Goal: Task Accomplishment & Management: Use online tool/utility

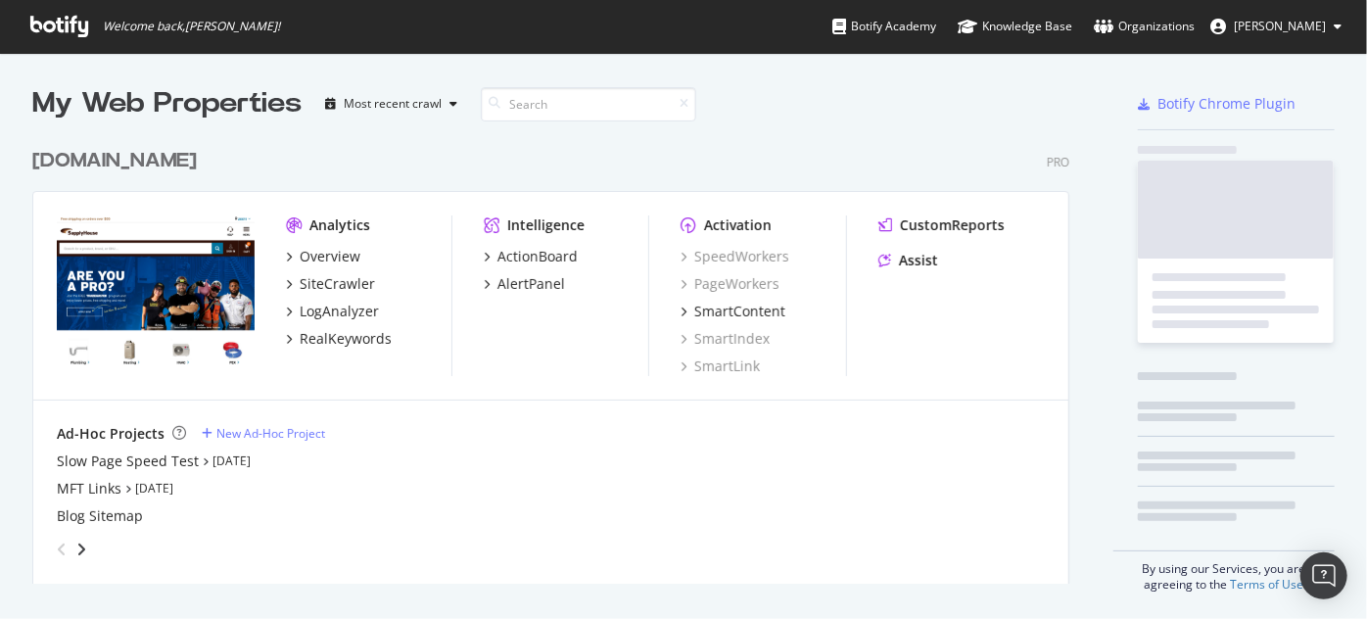
scroll to position [605, 1349]
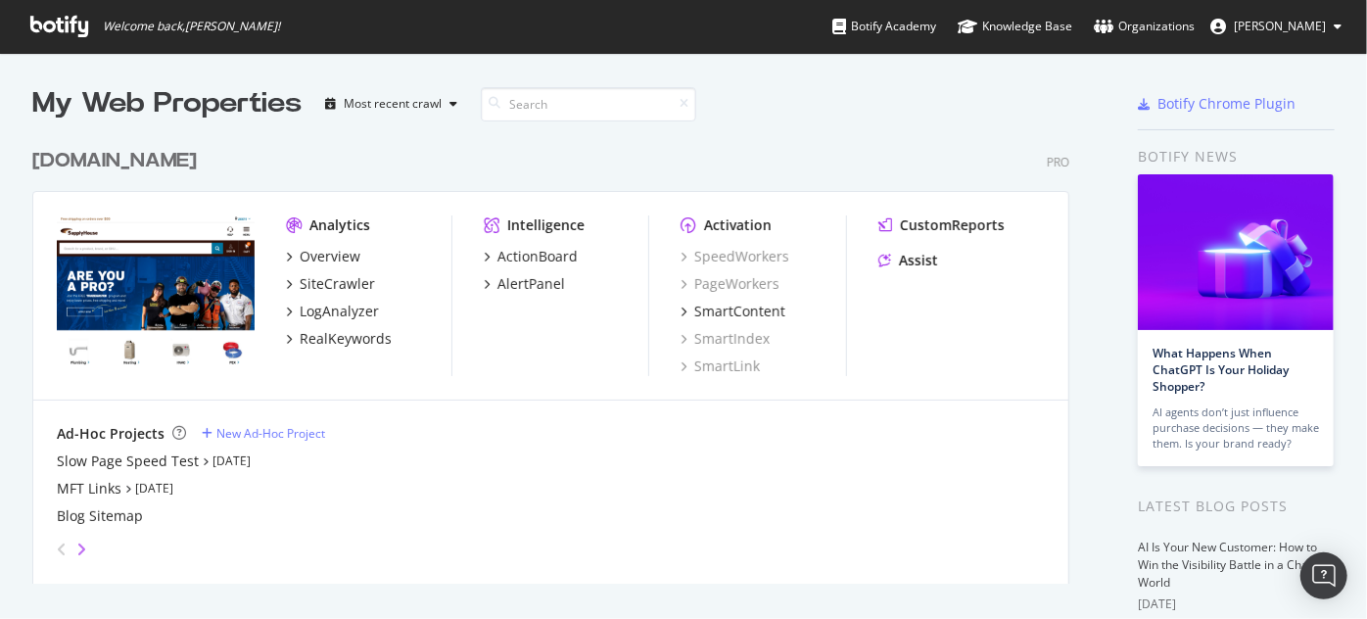
click at [81, 553] on icon "angle-right" at bounding box center [81, 550] width 10 height 16
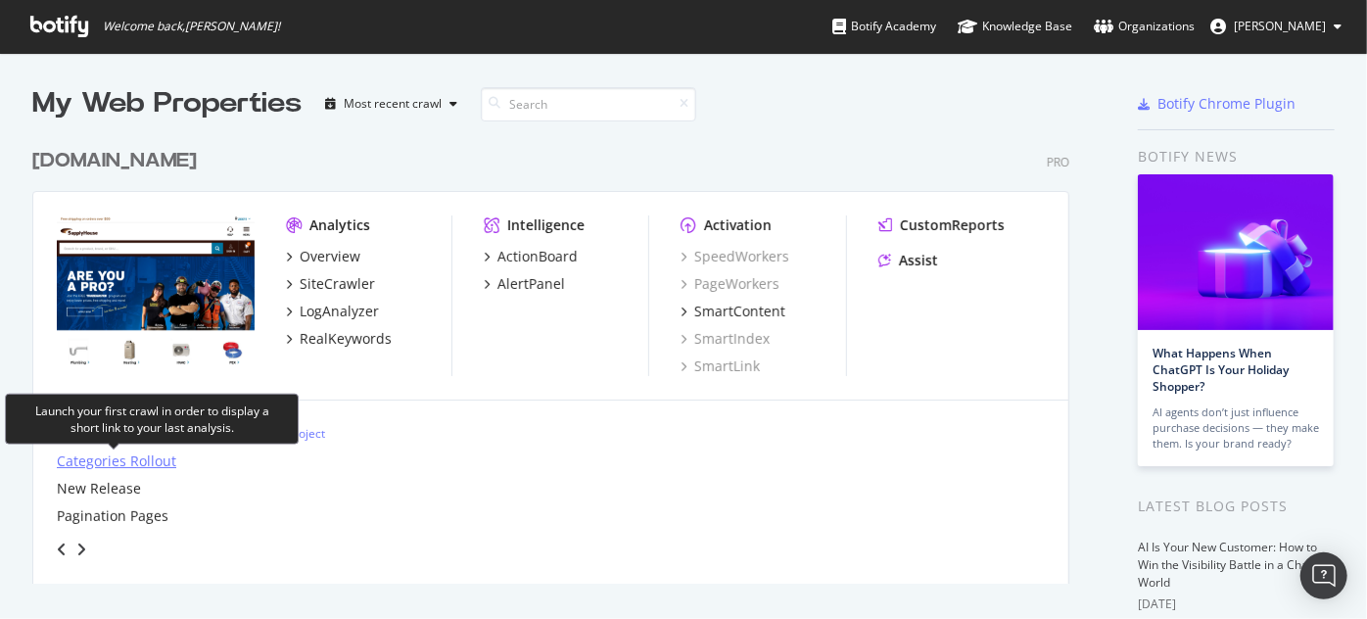
click at [123, 452] on div "Categories Rollout" at bounding box center [117, 462] width 120 height 20
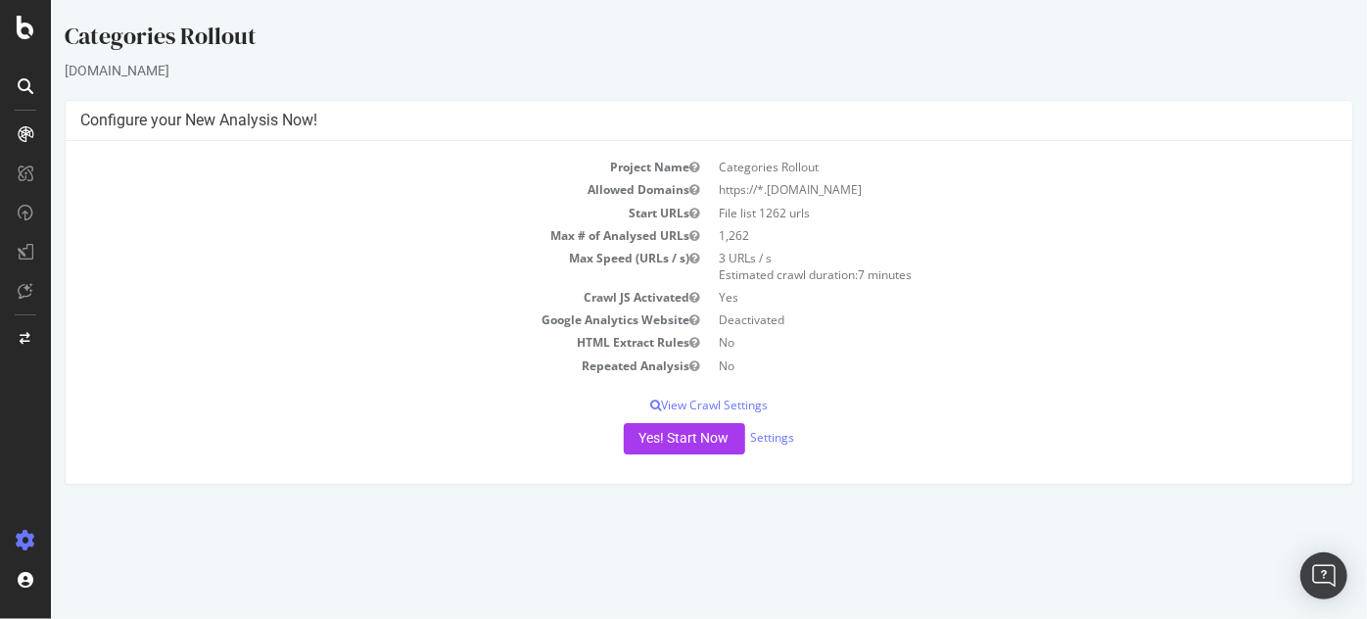
click at [877, 341] on td "No" at bounding box center [1022, 342] width 629 height 23
click at [775, 435] on link "Settings" at bounding box center [772, 437] width 44 height 17
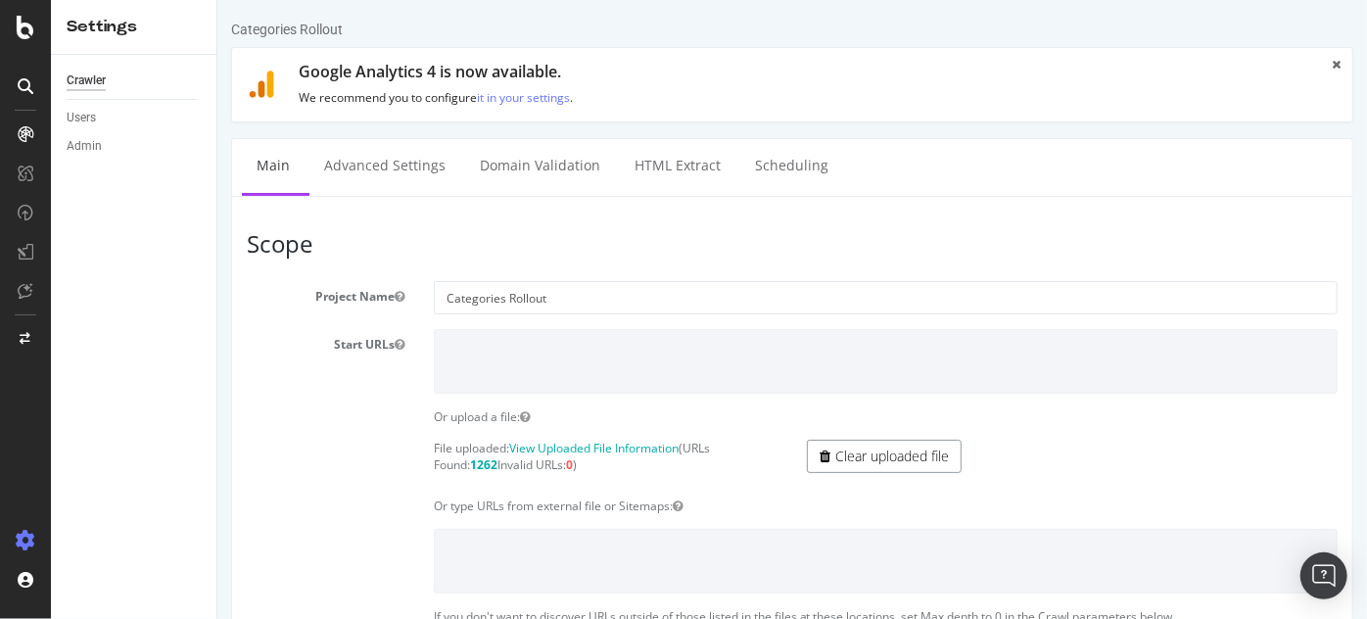
click at [855, 464] on link "Clear uploaded file" at bounding box center [883, 456] width 155 height 33
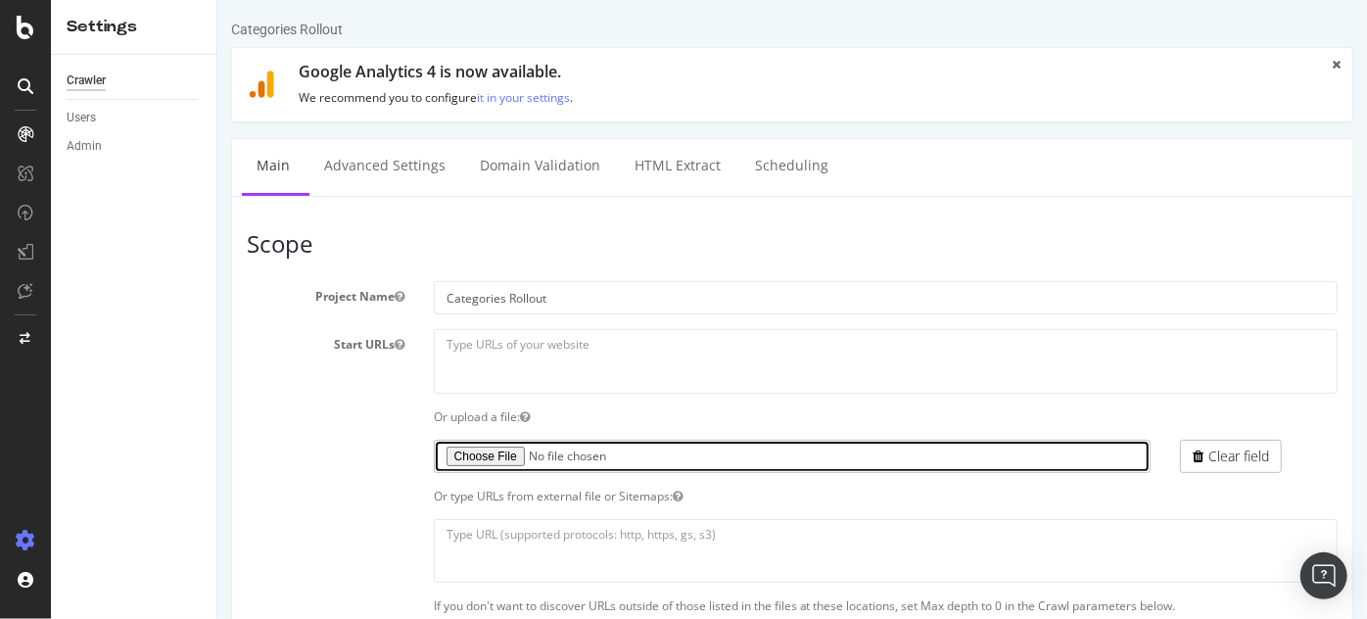
click at [479, 461] on input "file" at bounding box center [792, 456] width 718 height 33
type input "C:\fakepath\Categories Page Rollout- Final.txt"
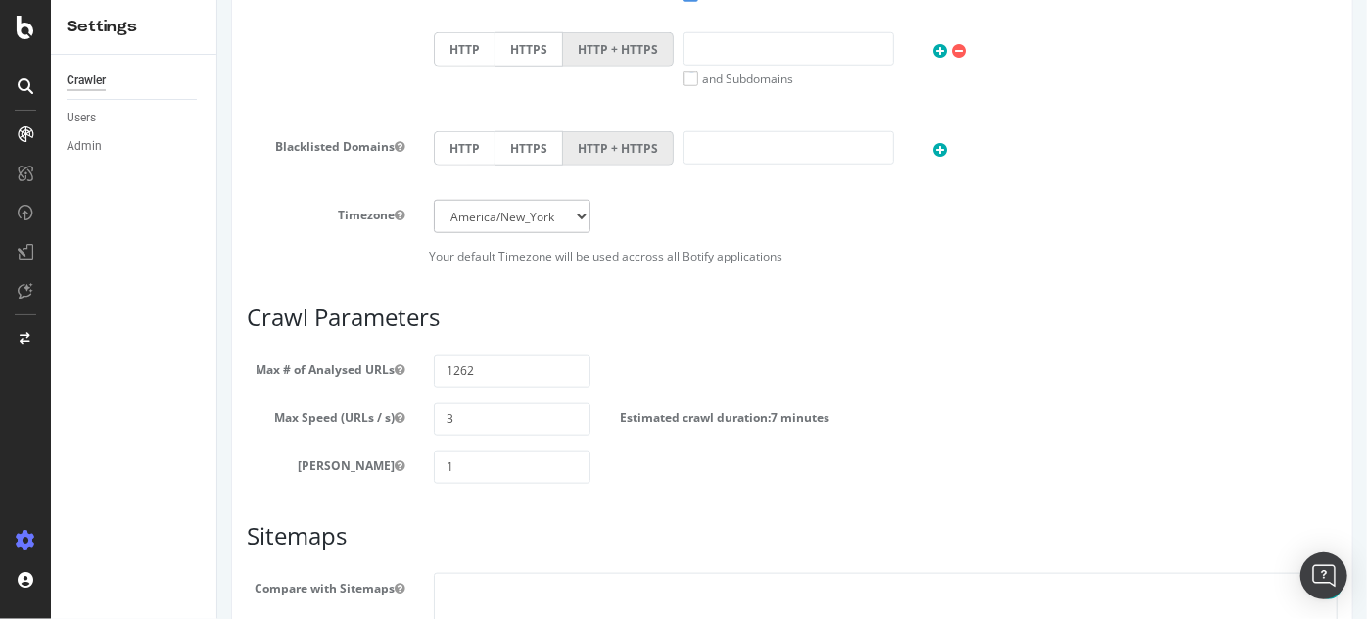
scroll to position [1047, 0]
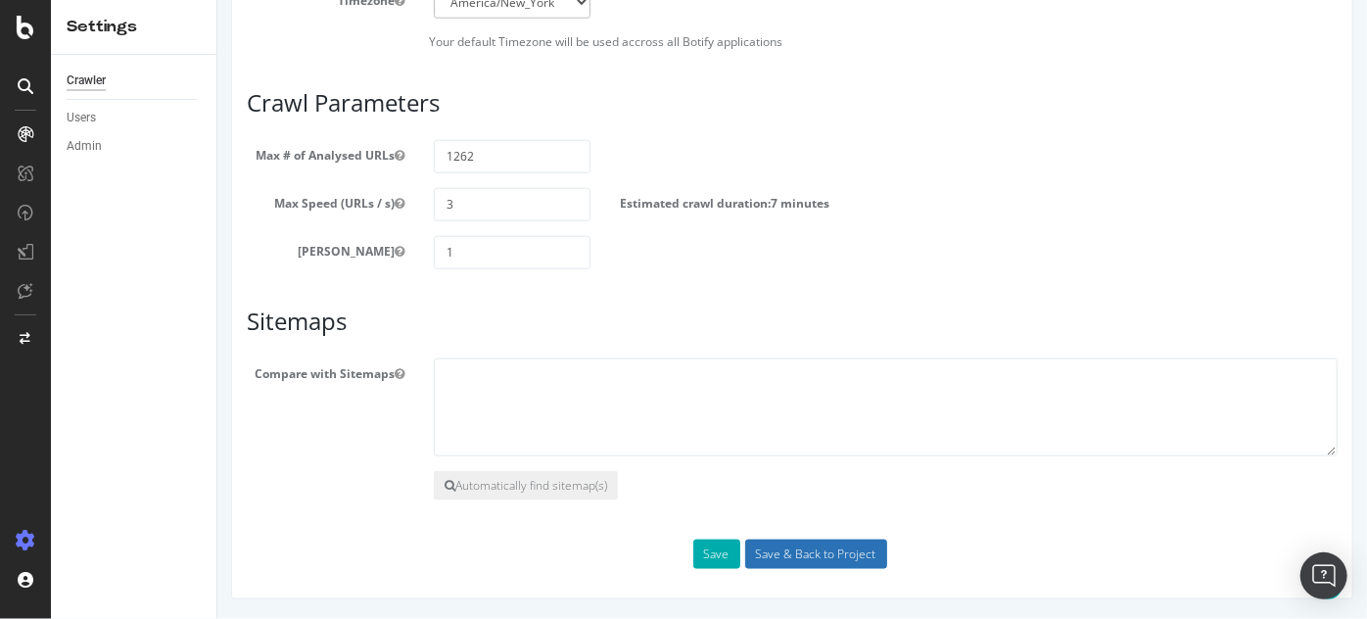
click at [770, 554] on input "Save & Back to Project" at bounding box center [815, 554] width 142 height 29
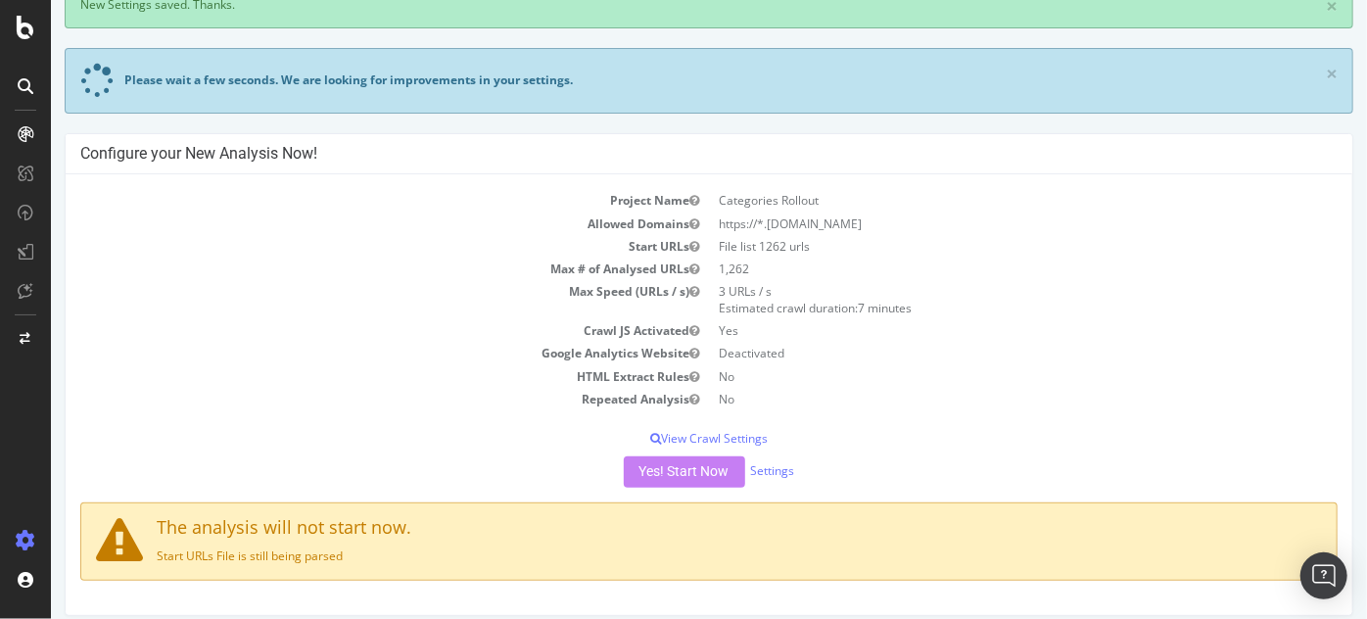
scroll to position [120, 0]
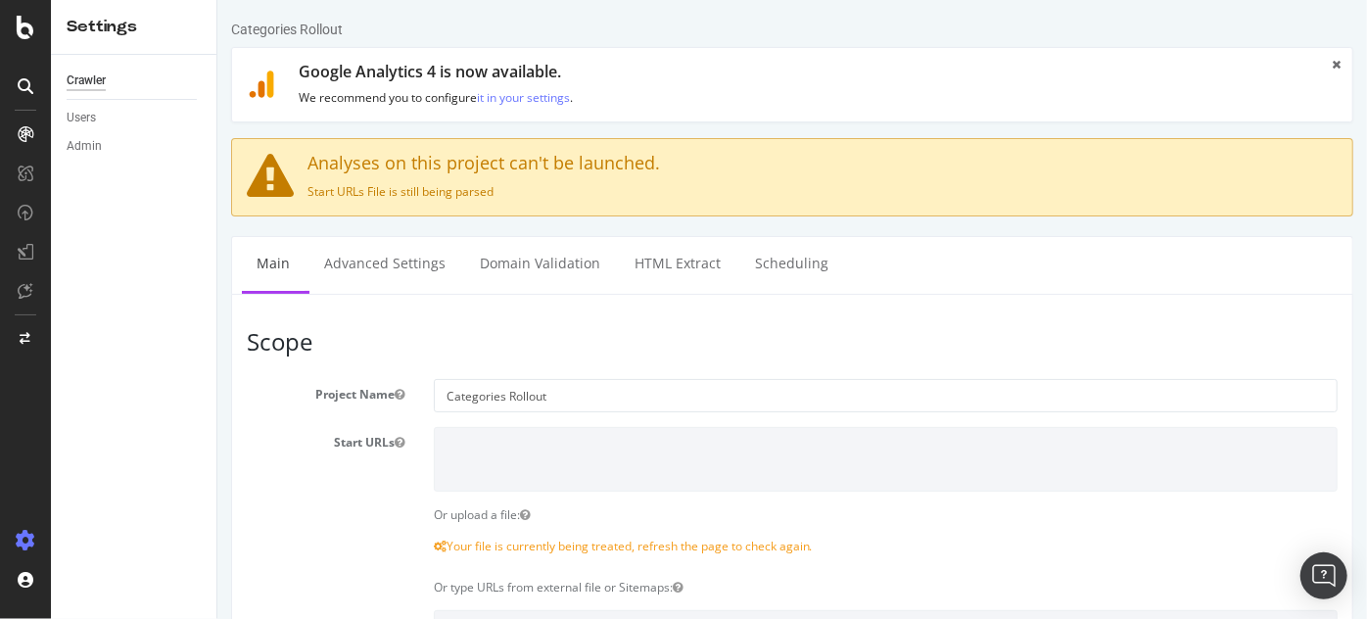
scroll to position [227, 0]
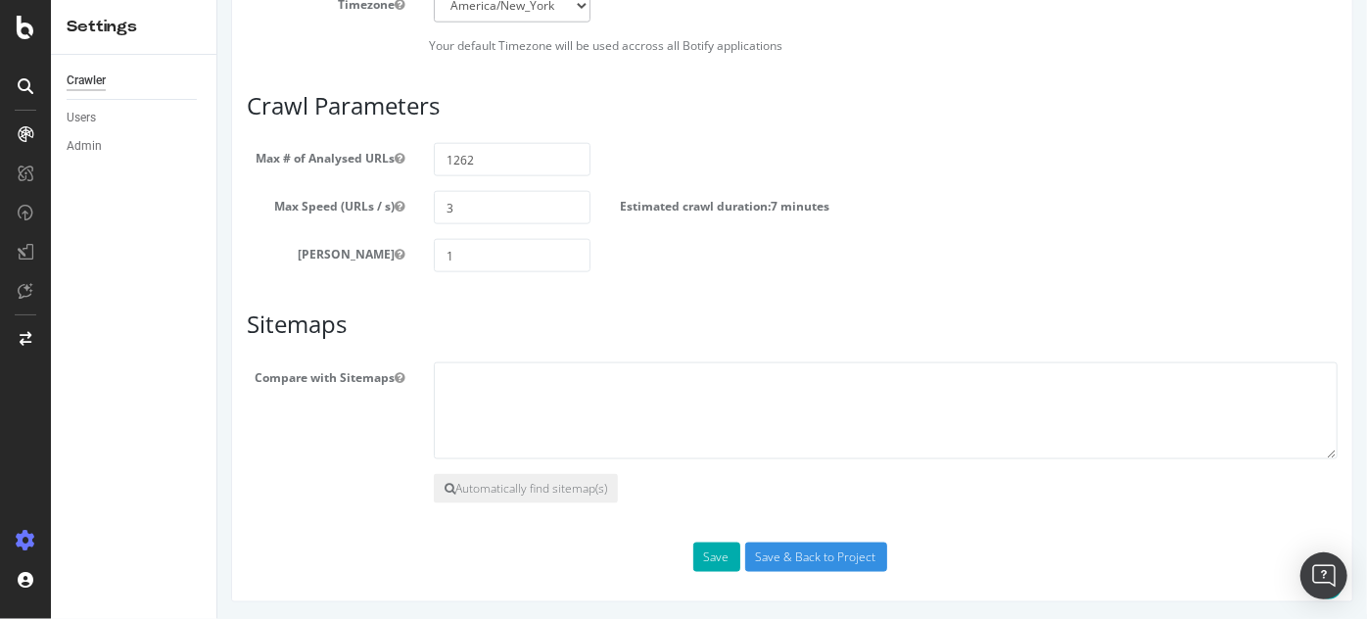
scroll to position [1142, 0]
click at [712, 550] on button "Save" at bounding box center [716, 554] width 47 height 29
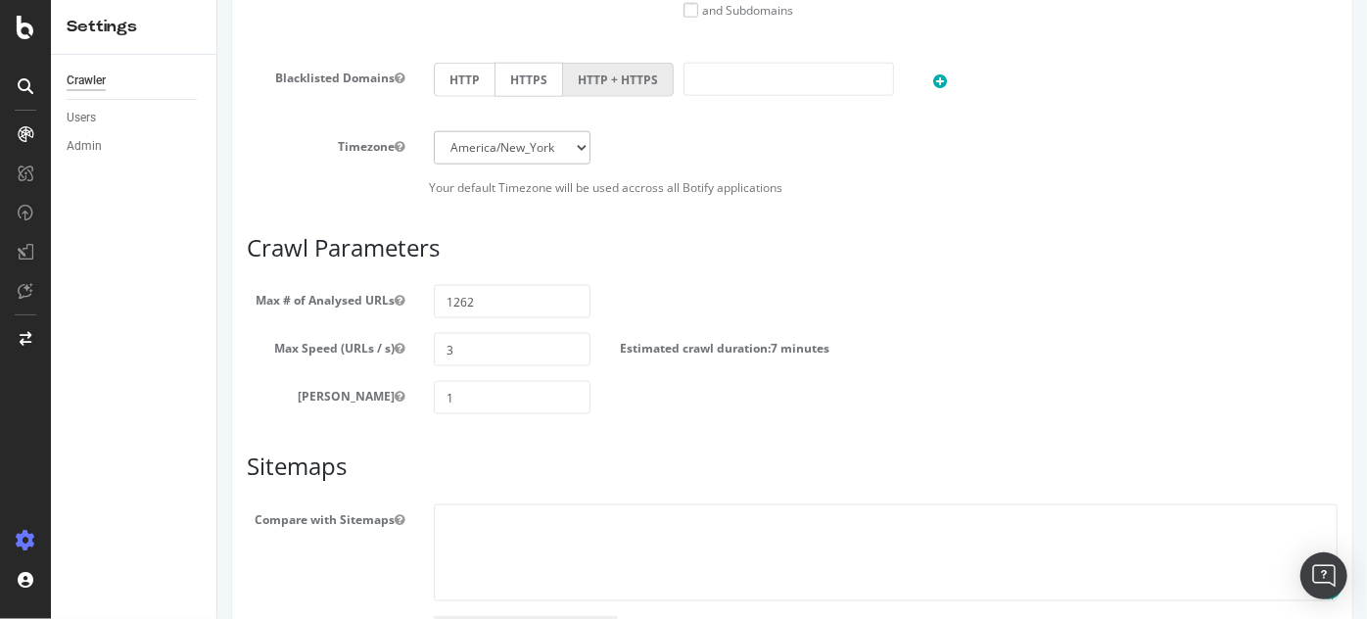
scroll to position [1294, 0]
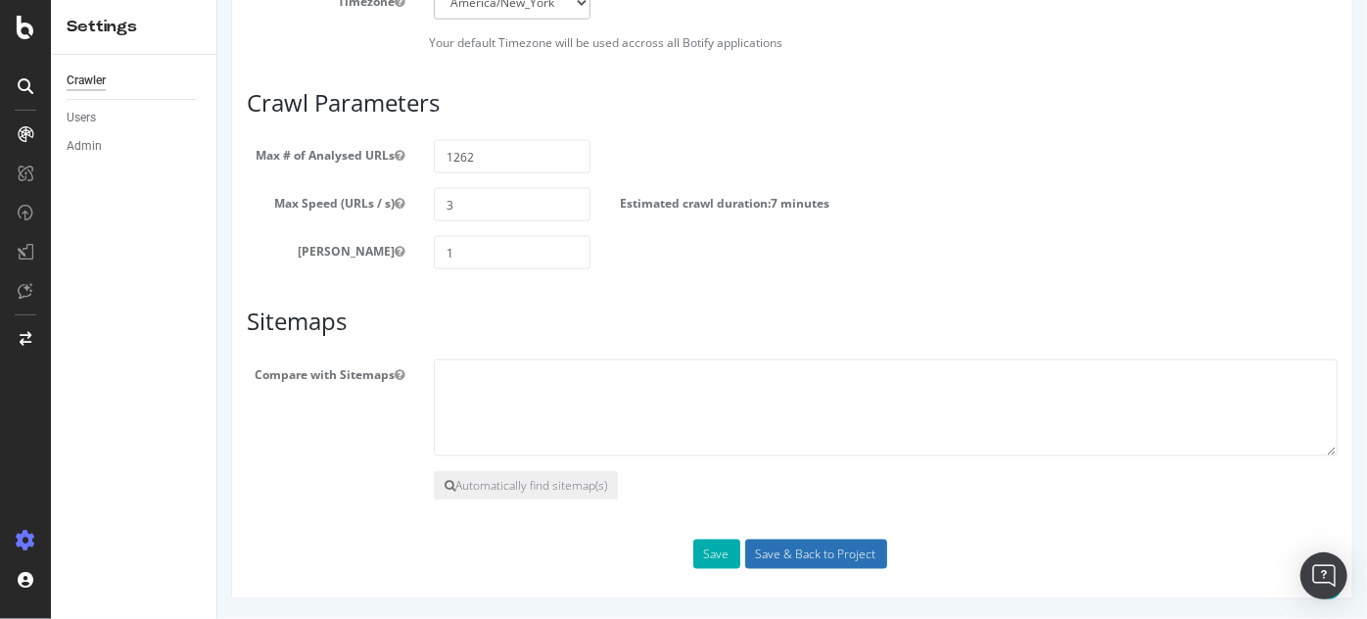
click at [822, 568] on input "Save & Back to Project" at bounding box center [815, 554] width 142 height 29
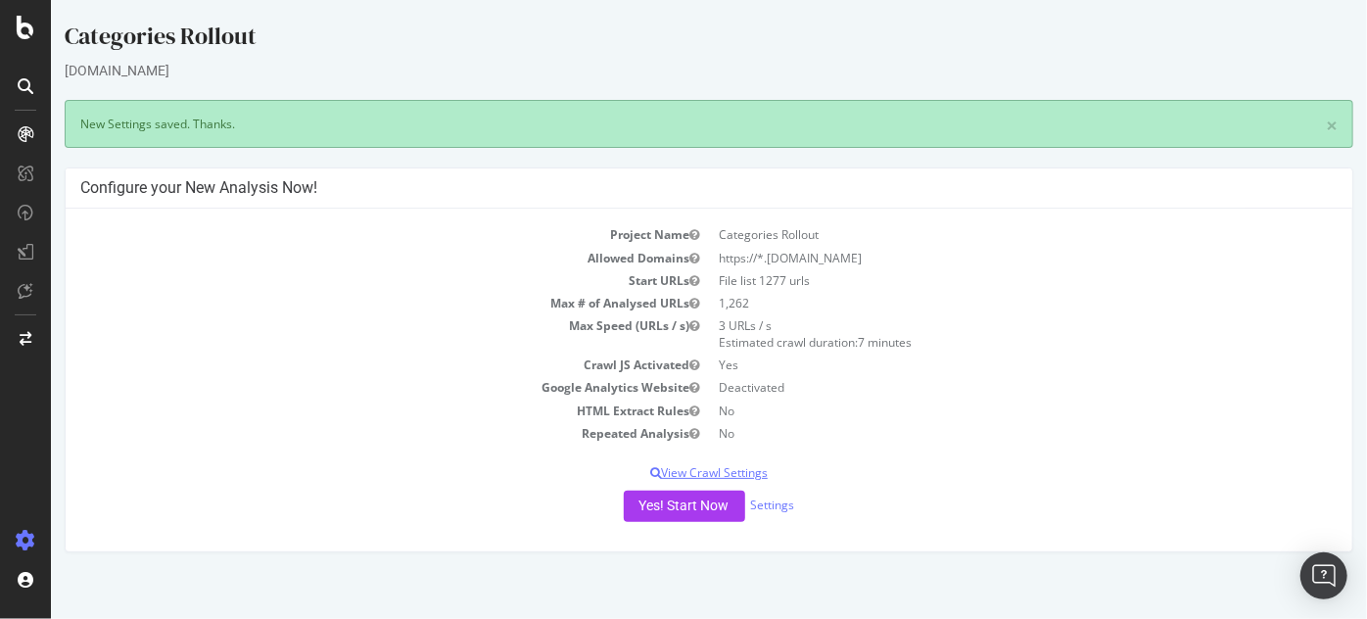
click at [745, 469] on p "View Crawl Settings" at bounding box center [708, 472] width 1258 height 17
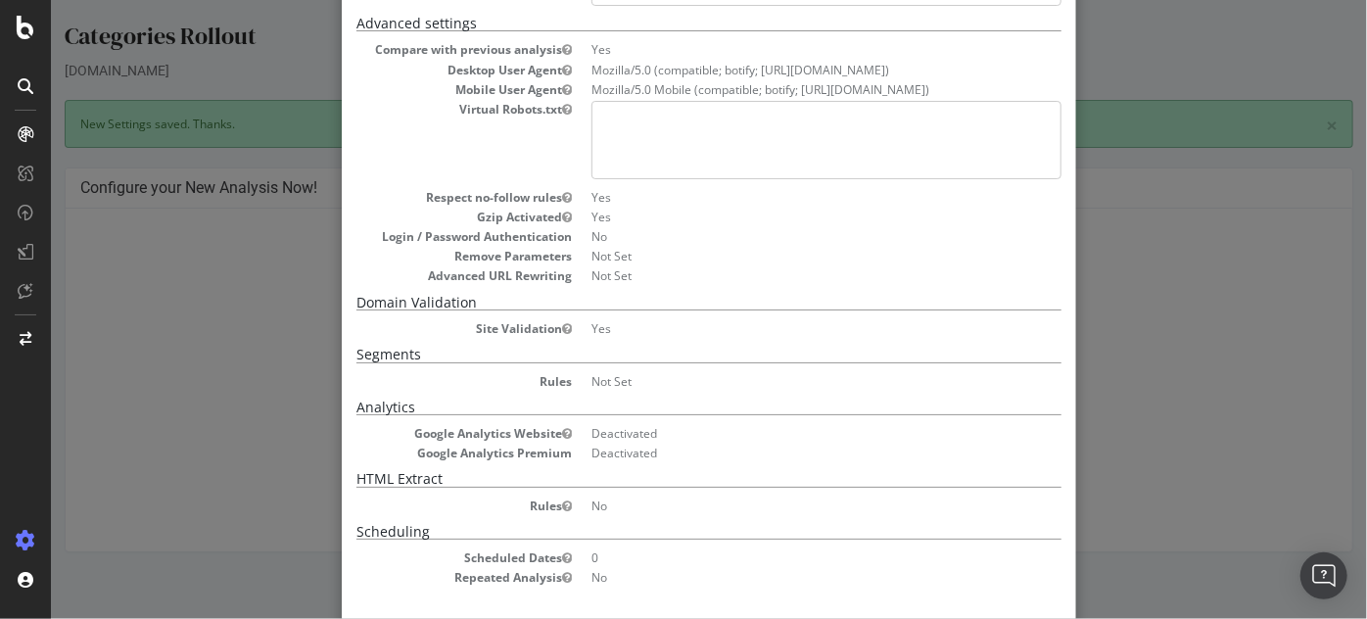
scroll to position [428, 0]
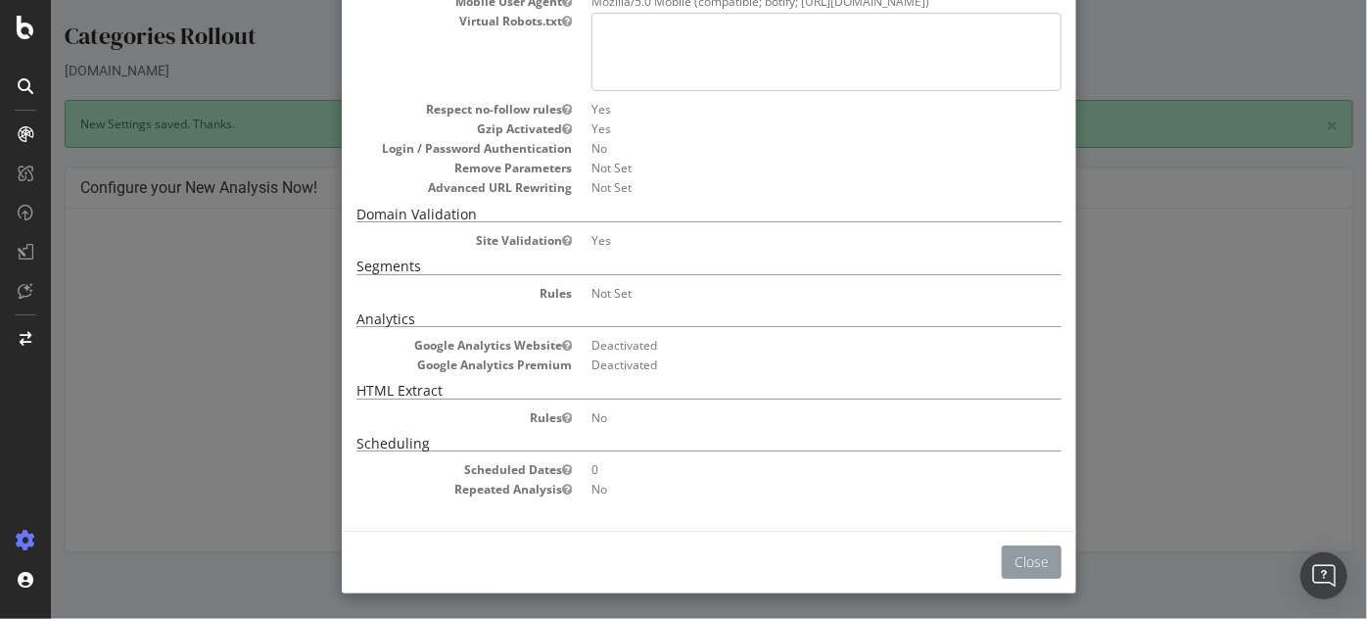
click at [1050, 558] on button "Close" at bounding box center [1031, 562] width 60 height 33
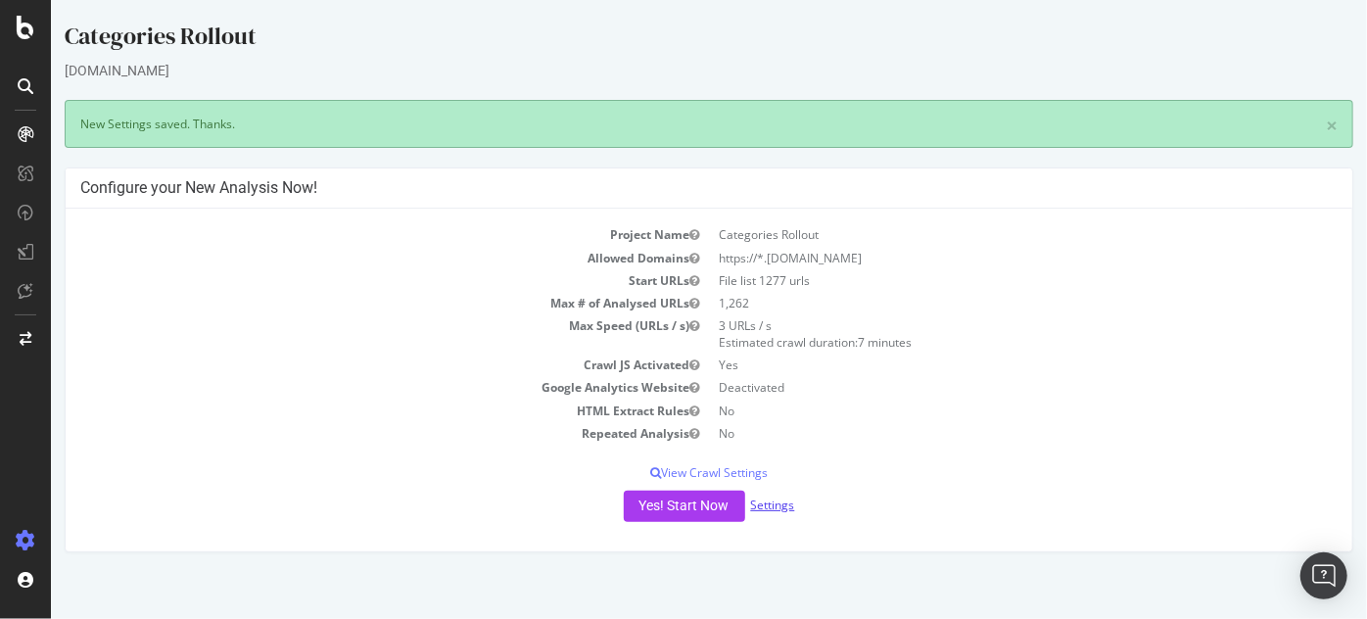
click at [782, 511] on link "Settings" at bounding box center [772, 505] width 44 height 17
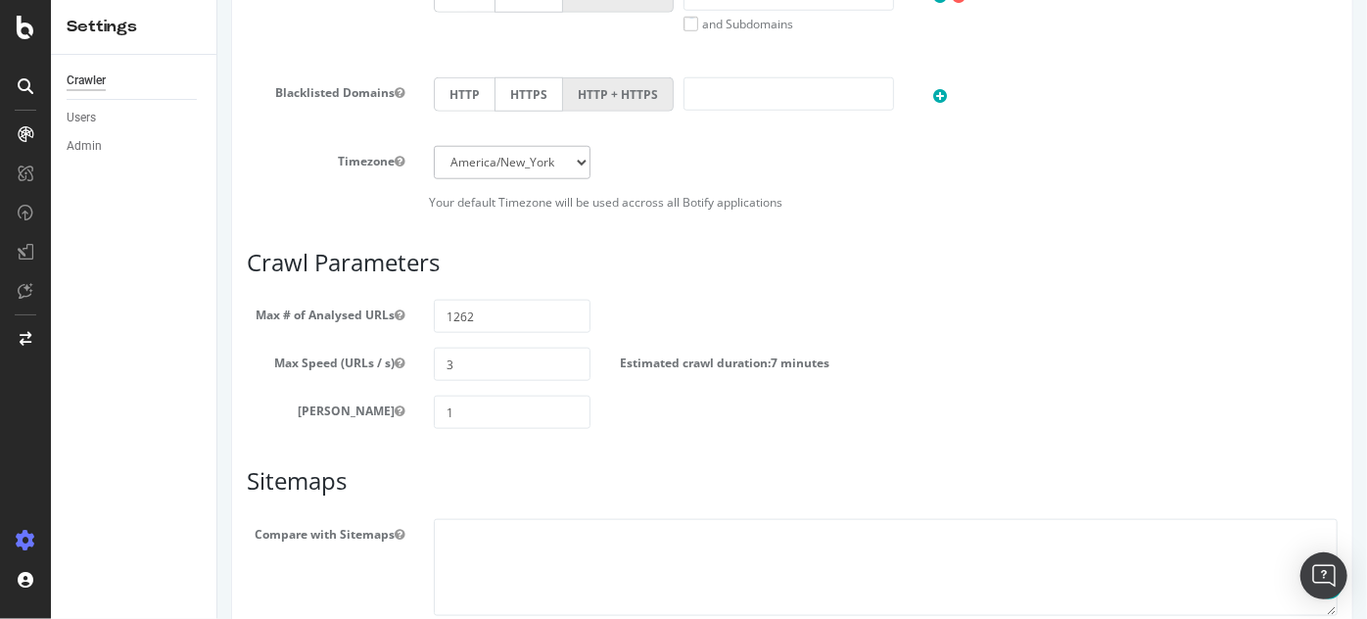
scroll to position [883, 0]
click at [479, 331] on input "1262" at bounding box center [512, 320] width 158 height 33
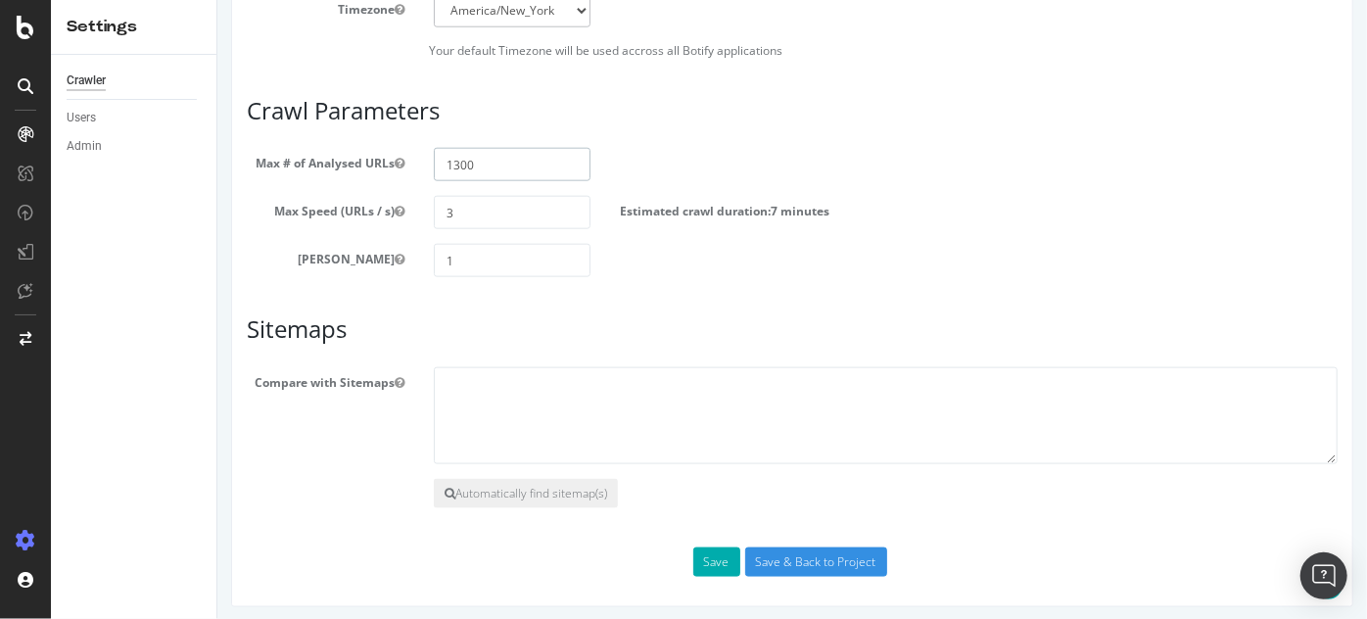
scroll to position [1058, 0]
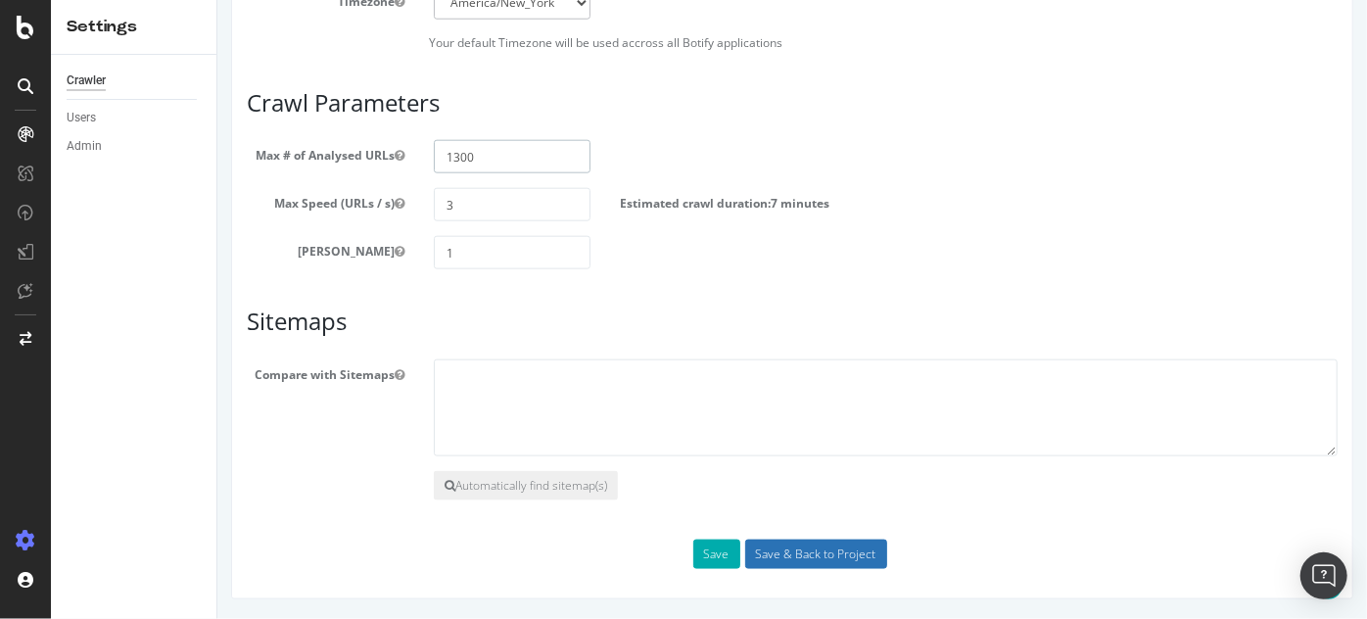
type input "1300"
click at [760, 552] on input "Save & Back to Project" at bounding box center [815, 554] width 142 height 29
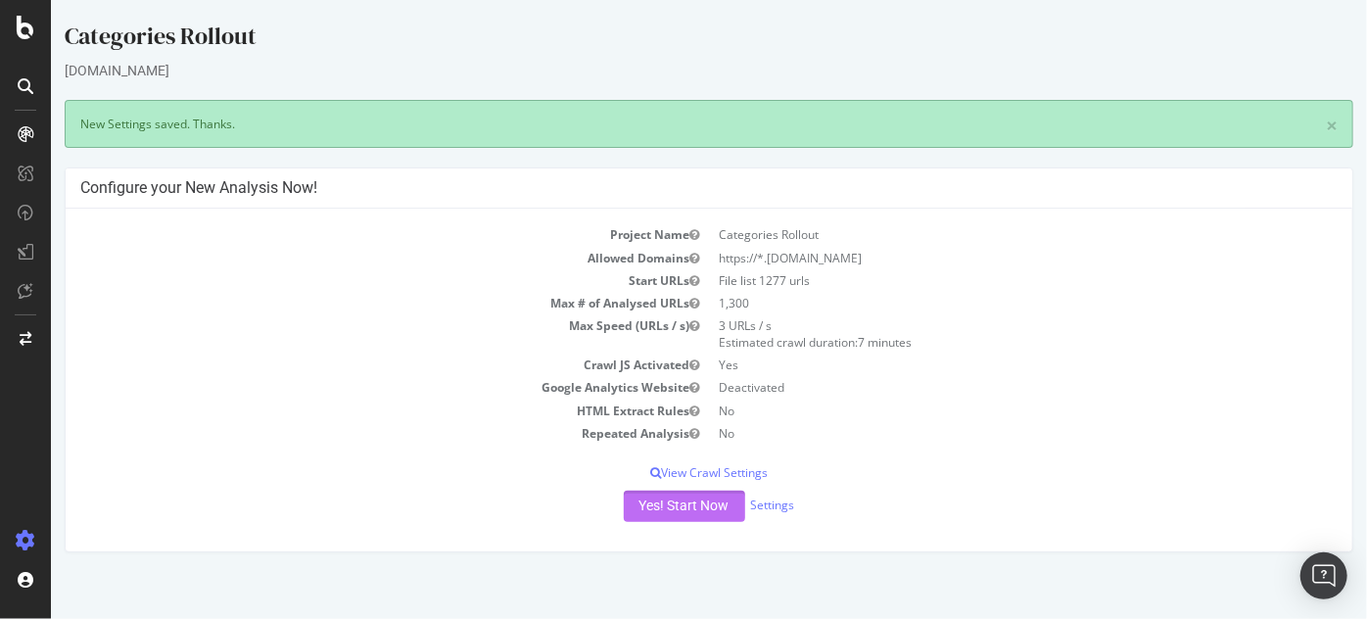
click at [706, 504] on button "Yes! Start Now" at bounding box center [683, 506] width 121 height 31
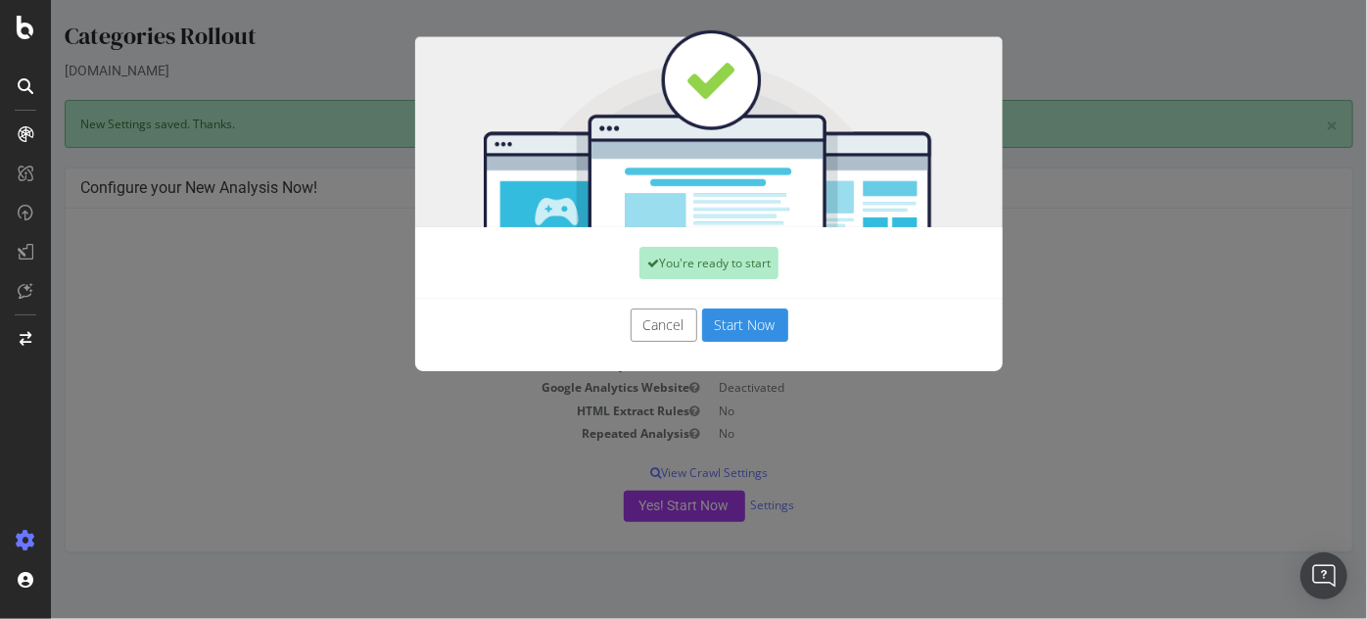
click at [726, 321] on button "Start Now" at bounding box center [744, 325] width 86 height 33
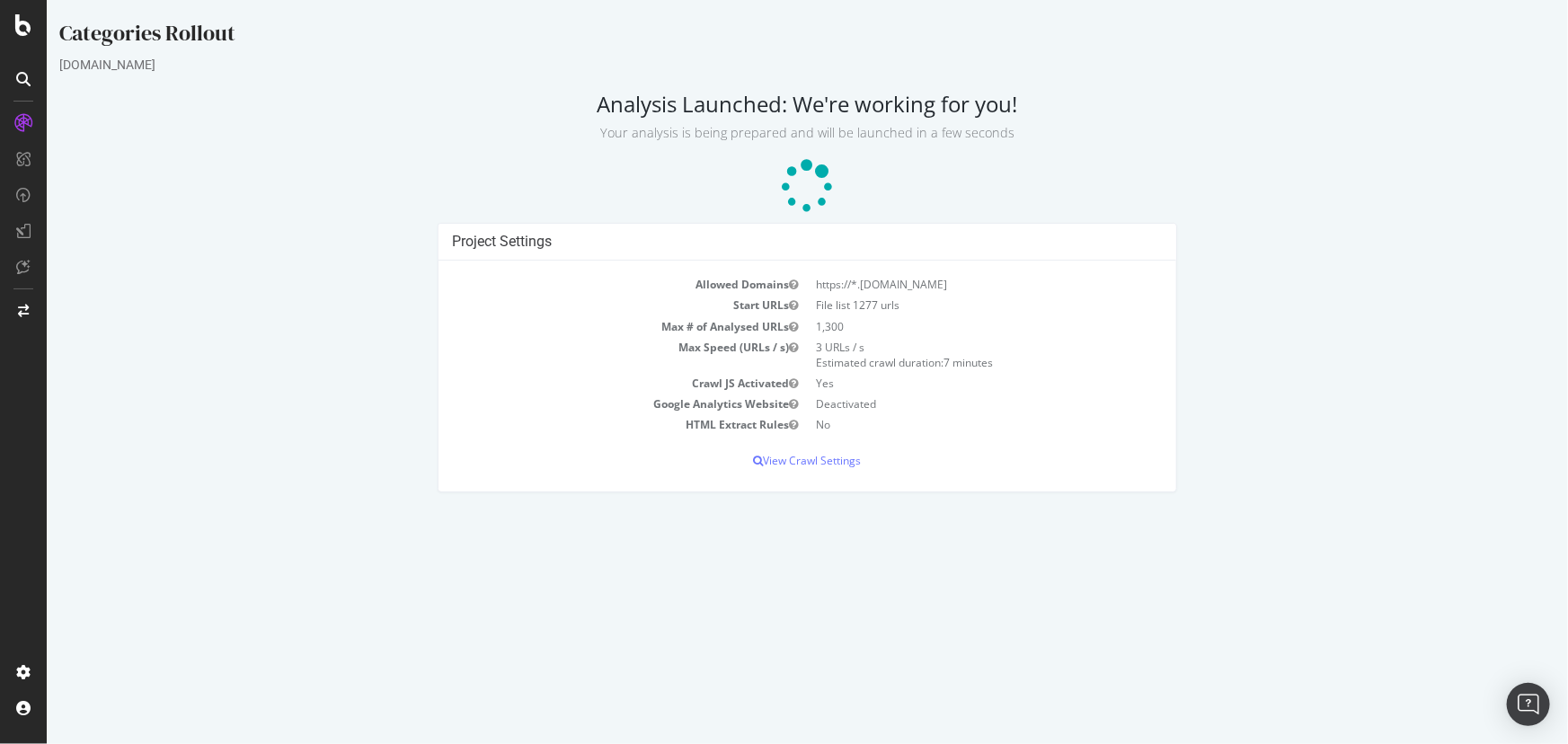
click at [118, 250] on div "Project Settings Allowed Domains https://*.[DOMAIN_NAME] Start URLs File list 1…" at bounding box center [806, 366] width 1515 height 286
